Goal: Information Seeking & Learning: Learn about a topic

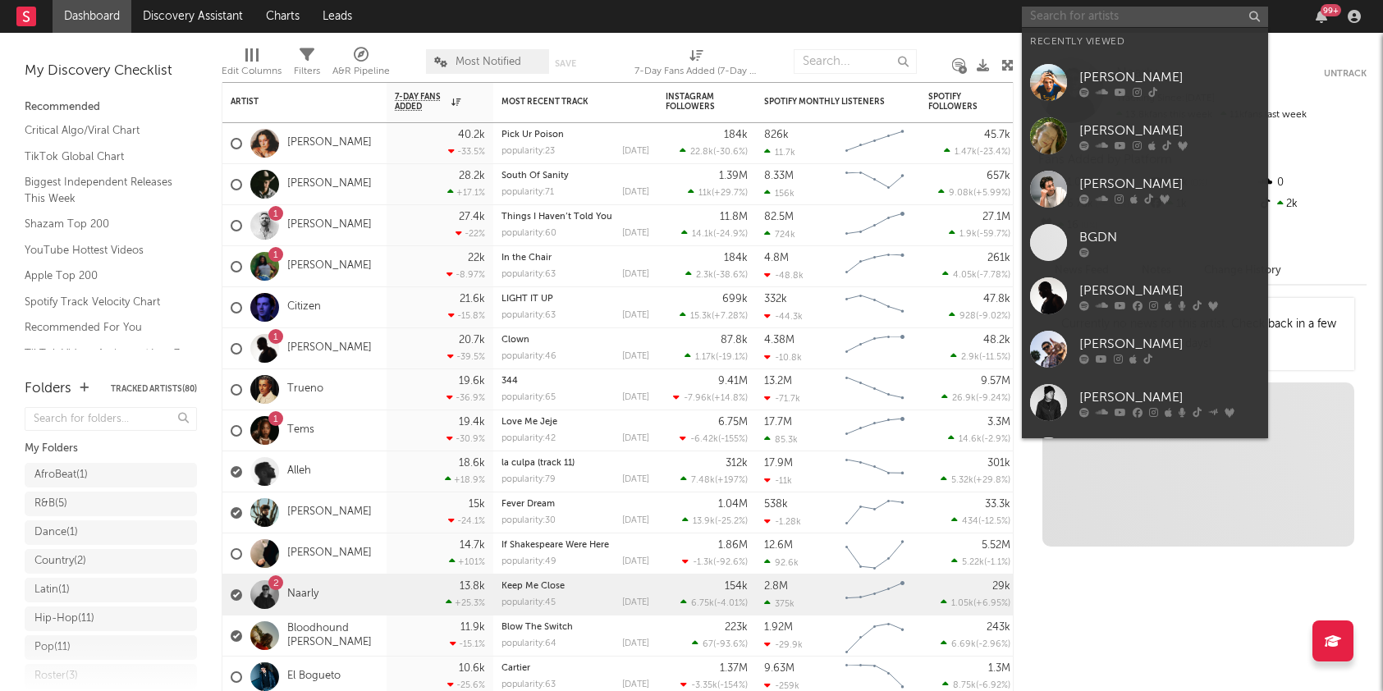
click at [1120, 11] on input "text" at bounding box center [1145, 17] width 246 height 21
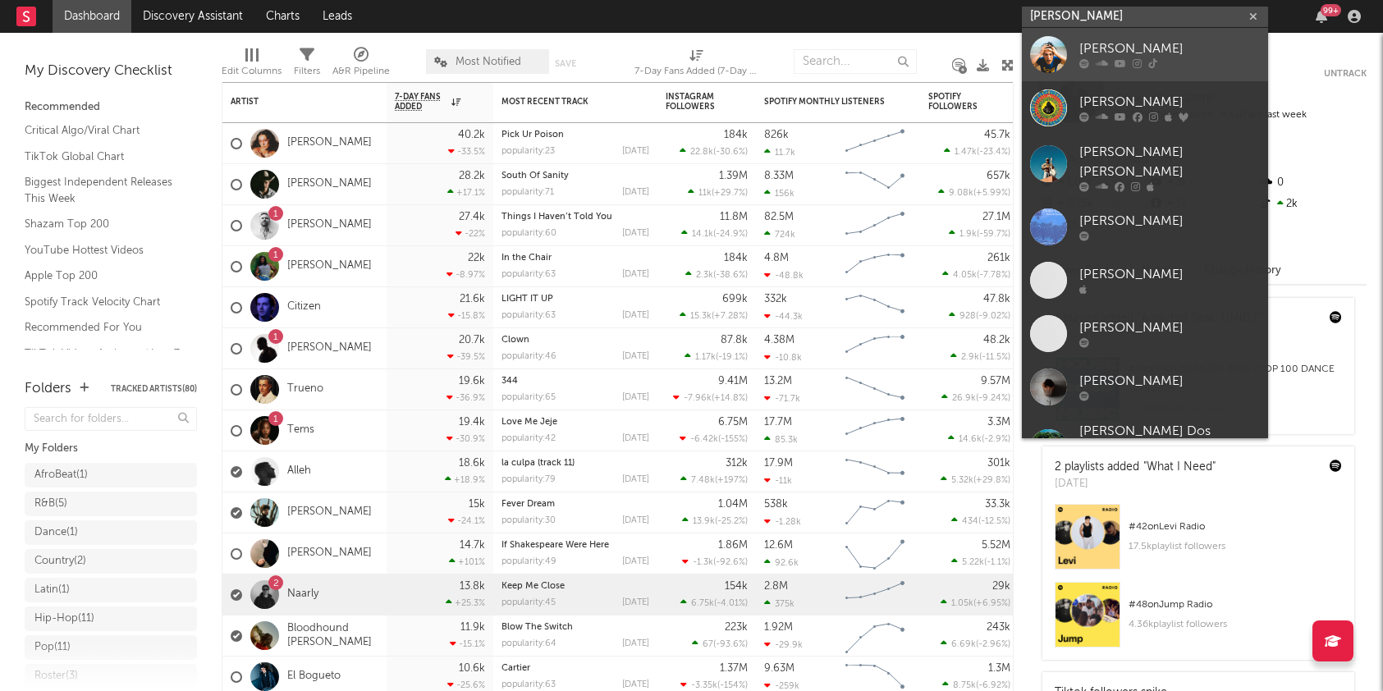
type input "[PERSON_NAME]"
click at [1127, 48] on div "[PERSON_NAME]" at bounding box center [1169, 49] width 181 height 20
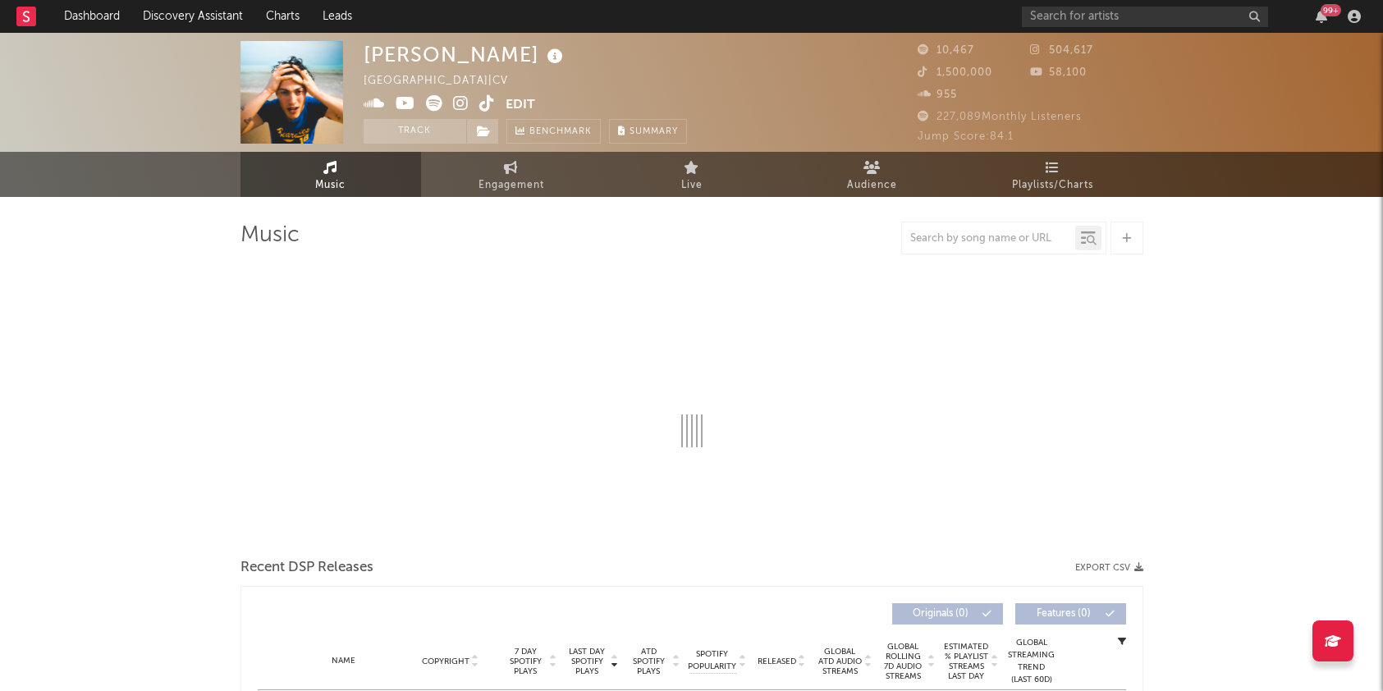
select select "1w"
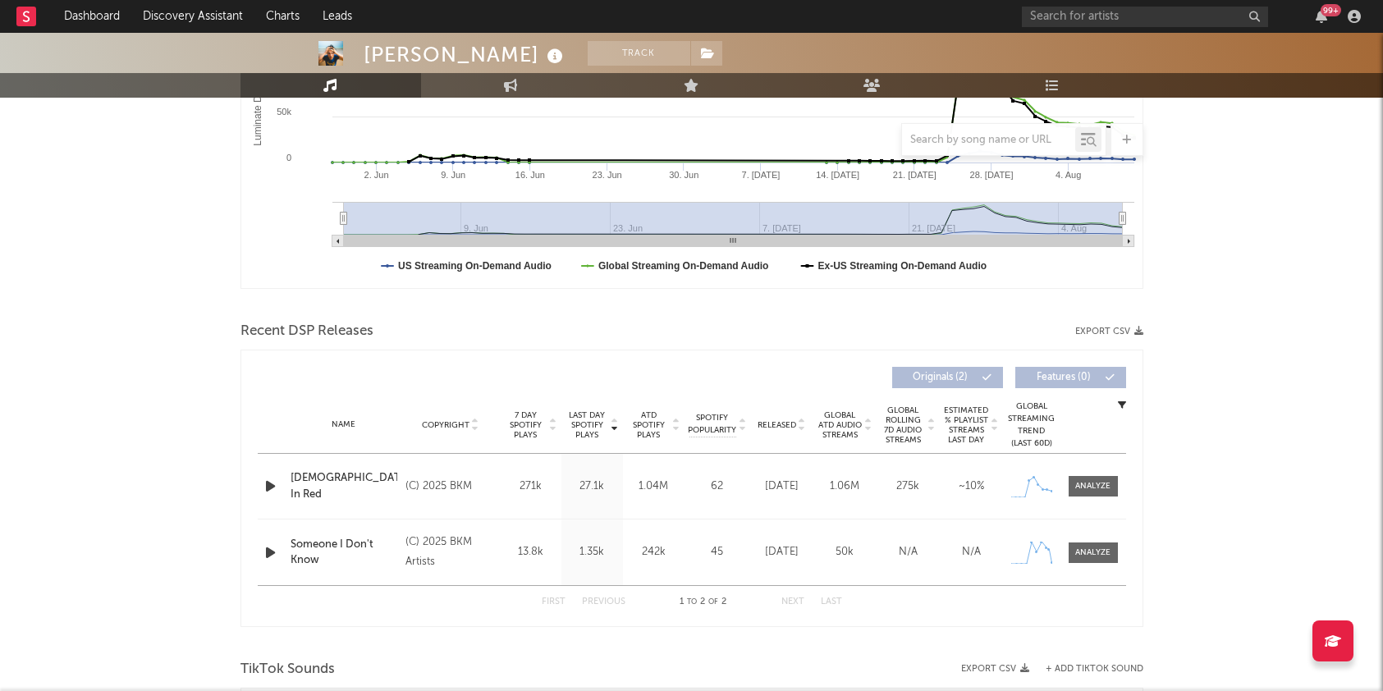
scroll to position [385, 0]
